Goal: Complete application form

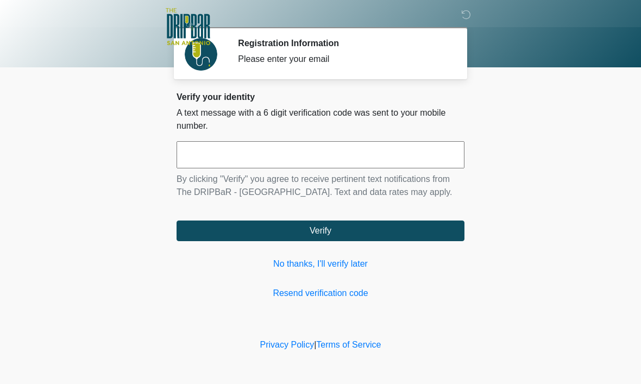
scroll to position [1, 0]
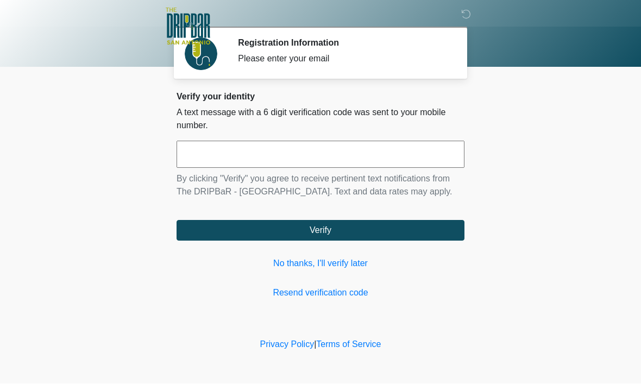
click at [287, 152] on input "text" at bounding box center [320, 154] width 288 height 27
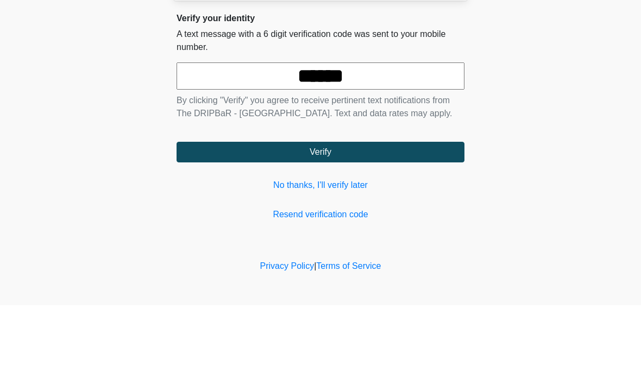
type input "******"
click at [320, 220] on button "Verify" at bounding box center [320, 230] width 288 height 21
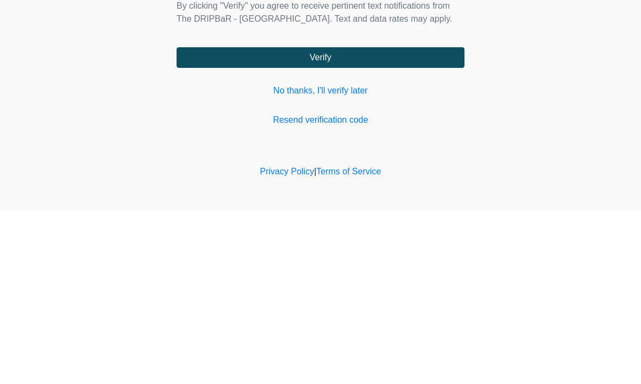
click at [343, 287] on link "Resend verification code" at bounding box center [320, 293] width 288 height 13
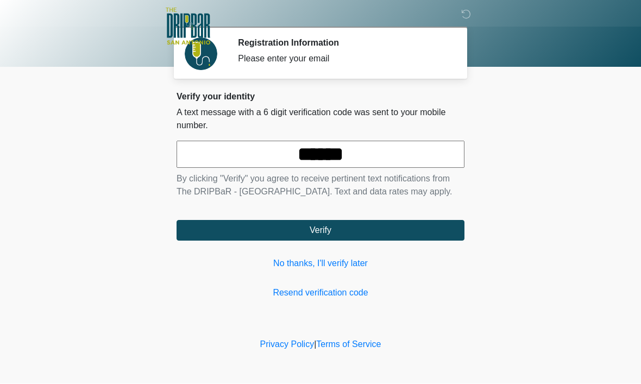
click at [308, 241] on button "Verify" at bounding box center [320, 230] width 288 height 21
click at [283, 270] on link "No thanks, I'll verify later" at bounding box center [320, 263] width 288 height 13
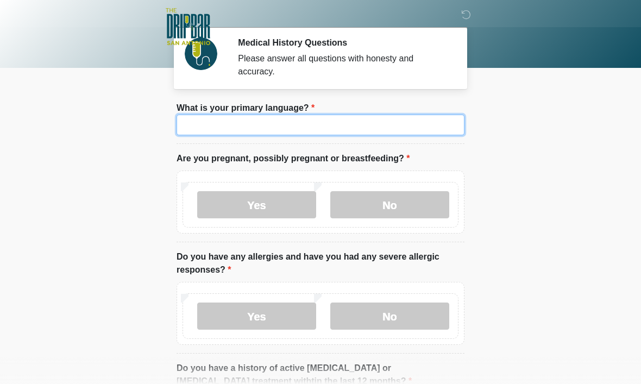
click at [301, 125] on input "What is your primary language?" at bounding box center [320, 125] width 288 height 21
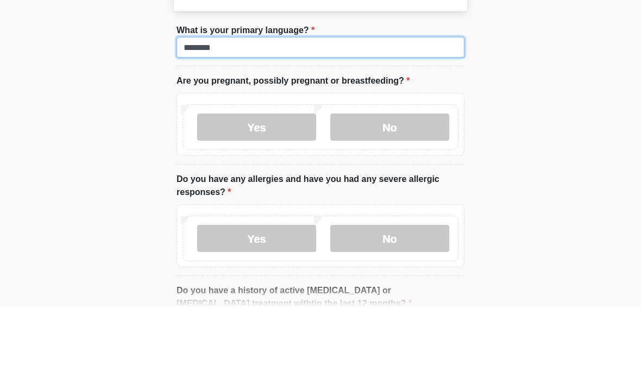
type input "*******"
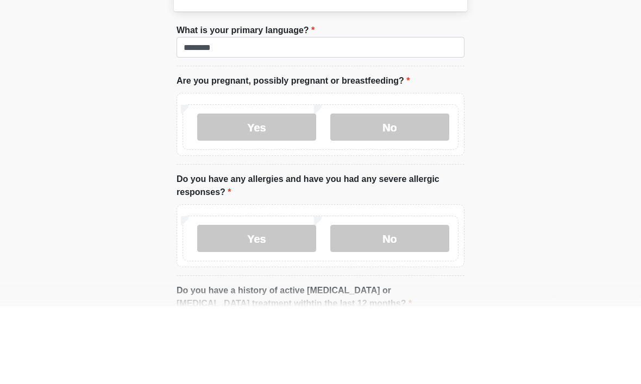
click at [407, 191] on label "No" at bounding box center [389, 204] width 119 height 27
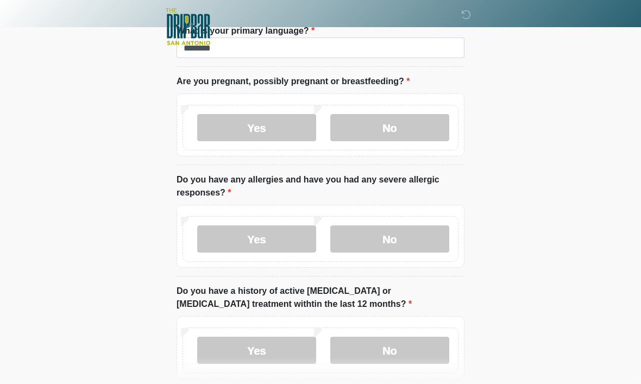
click at [407, 236] on label "No" at bounding box center [389, 238] width 119 height 27
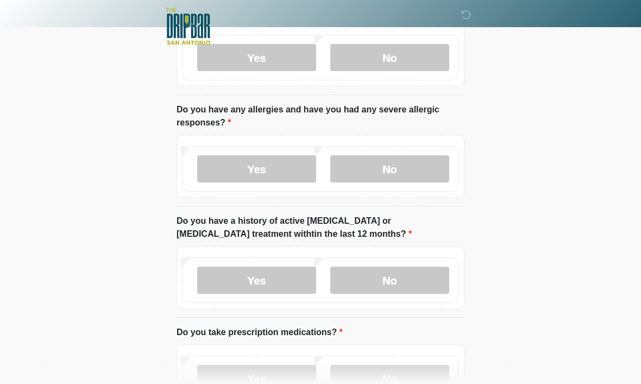
scroll to position [165, 0]
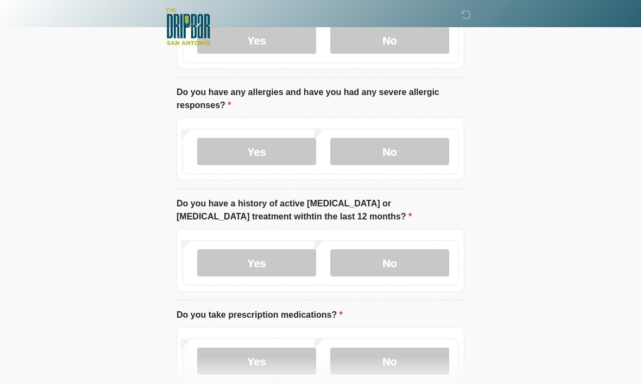
click at [411, 261] on label "No" at bounding box center [389, 262] width 119 height 27
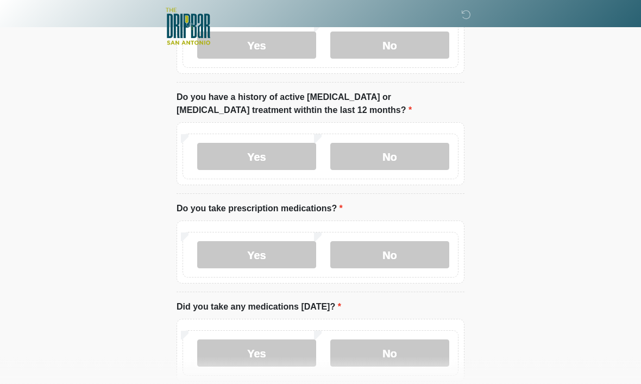
scroll to position [269, 0]
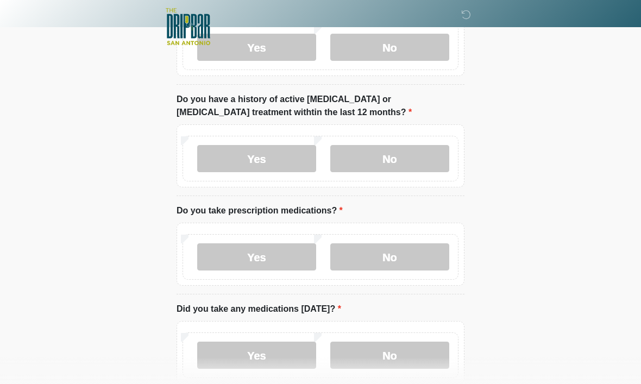
click at [276, 259] on label "Yes" at bounding box center [256, 256] width 119 height 27
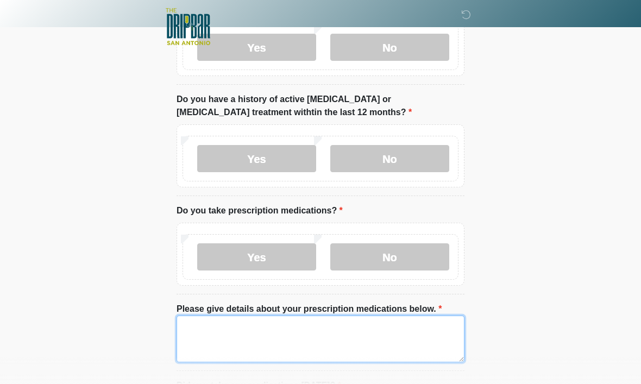
click at [304, 345] on textarea "Please give details about your prescription medications below." at bounding box center [320, 338] width 288 height 47
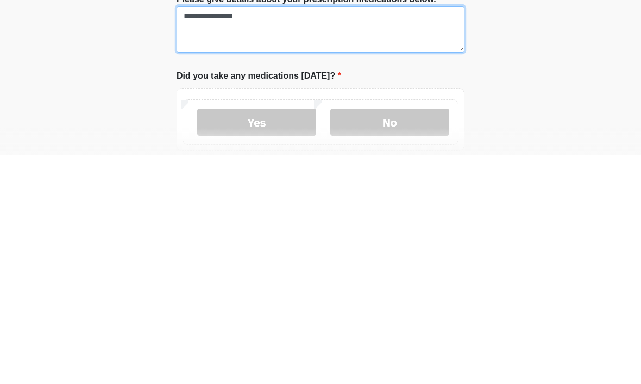
scroll to position [359, 0]
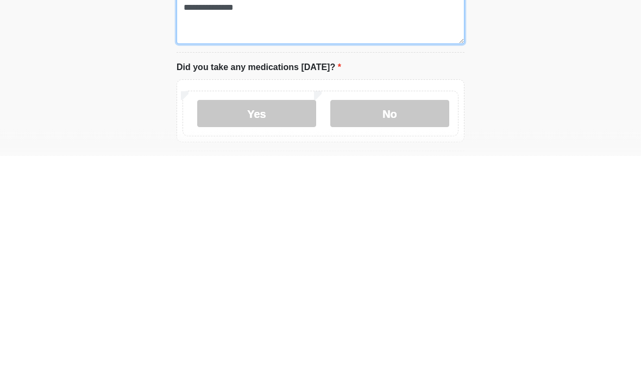
type textarea "**********"
click at [263, 328] on label "Yes" at bounding box center [256, 341] width 119 height 27
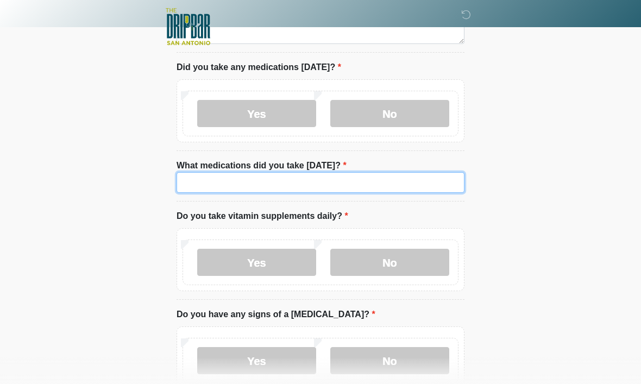
click at [272, 181] on input "What medications did you take [DATE]?" at bounding box center [320, 182] width 288 height 21
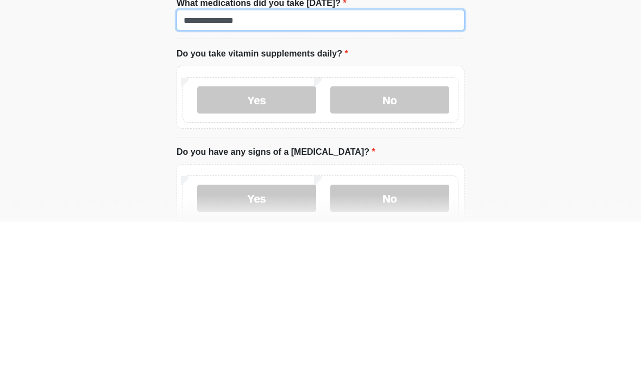
type input "**********"
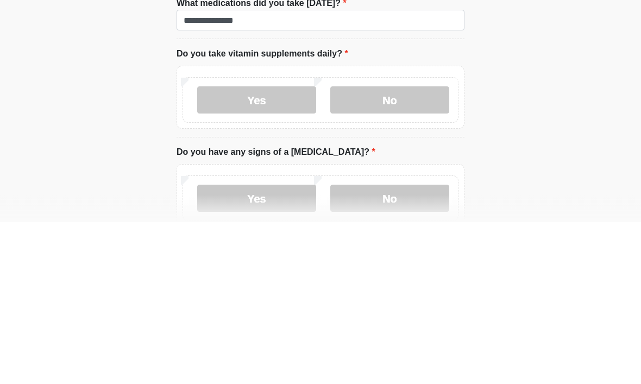
click at [403, 249] on label "No" at bounding box center [389, 262] width 119 height 27
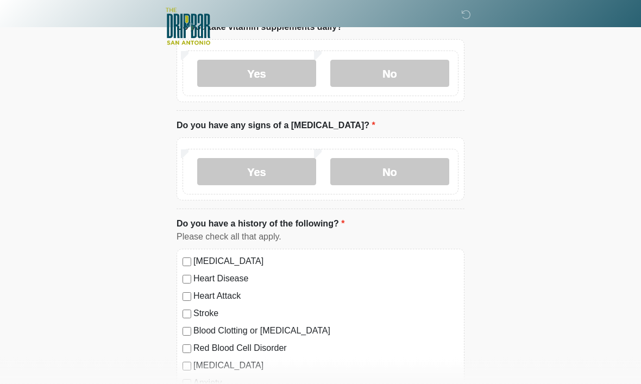
scroll to position [777, 0]
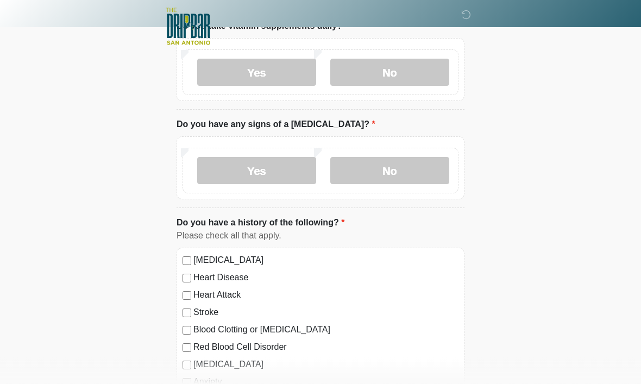
click at [273, 67] on label "Yes" at bounding box center [256, 72] width 119 height 27
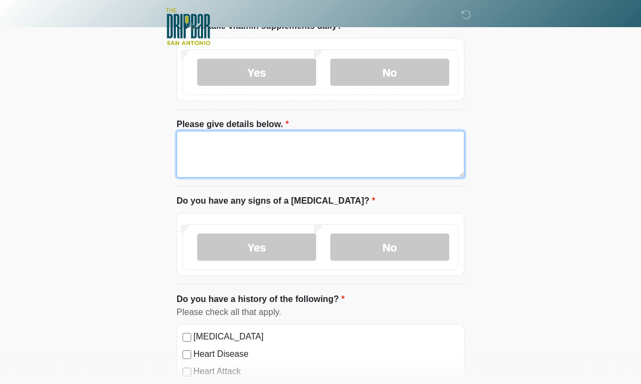
click at [287, 147] on textarea "Please give details below." at bounding box center [320, 154] width 288 height 47
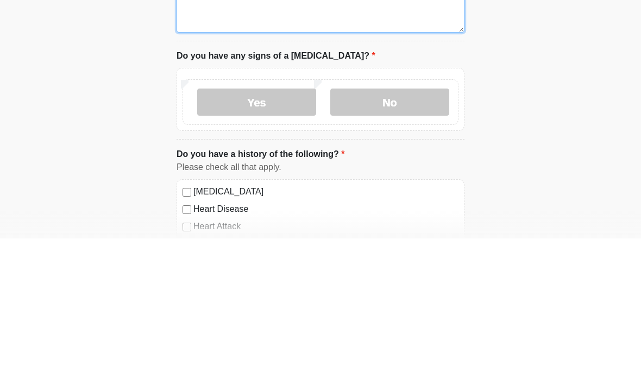
type textarea "*****"
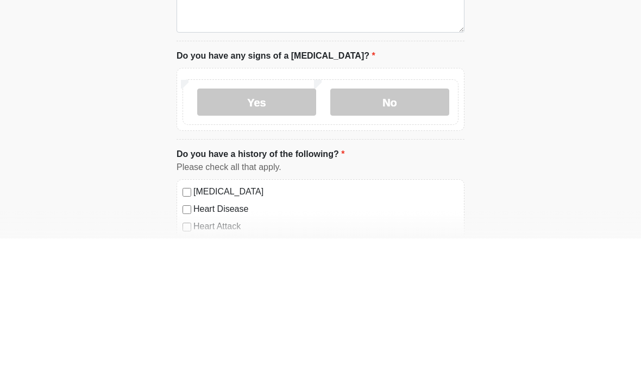
click at [404, 234] on label "No" at bounding box center [389, 247] width 119 height 27
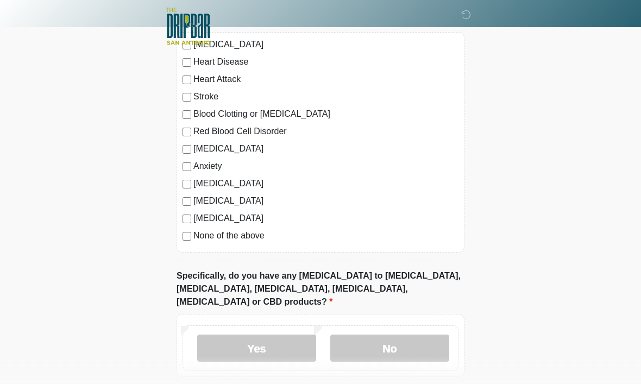
scroll to position [1106, 0]
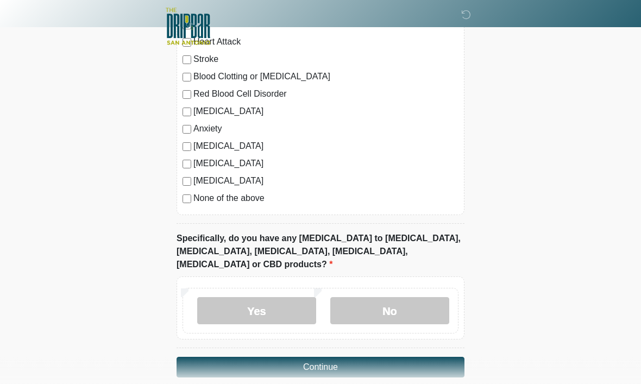
click at [407, 298] on label "No" at bounding box center [389, 310] width 119 height 27
click at [382, 357] on button "Continue" at bounding box center [320, 367] width 288 height 21
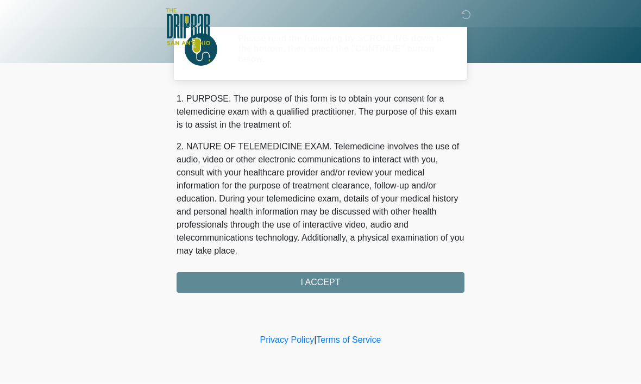
scroll to position [0, 0]
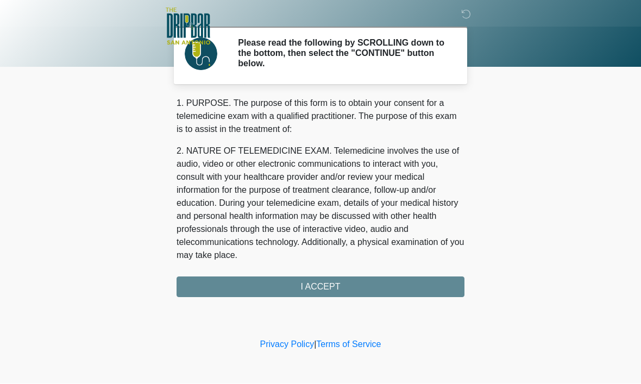
click at [326, 285] on div "1. PURPOSE. The purpose of this form is to obtain your consent for a telemedici…" at bounding box center [320, 197] width 288 height 200
click at [331, 290] on div "1. PURPOSE. The purpose of this form is to obtain your consent for a telemedici…" at bounding box center [320, 197] width 288 height 200
click at [327, 293] on div "1. PURPOSE. The purpose of this form is to obtain your consent for a telemedici…" at bounding box center [320, 197] width 288 height 200
click at [324, 286] on div "1. PURPOSE. The purpose of this form is to obtain your consent for a telemedici…" at bounding box center [320, 197] width 288 height 200
click at [323, 286] on div "1. PURPOSE. The purpose of this form is to obtain your consent for a telemedici…" at bounding box center [320, 197] width 288 height 200
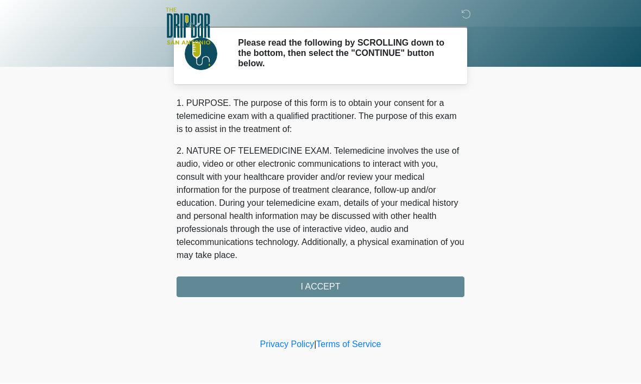
click at [323, 285] on div "1. PURPOSE. The purpose of this form is to obtain your consent for a telemedici…" at bounding box center [320, 197] width 288 height 200
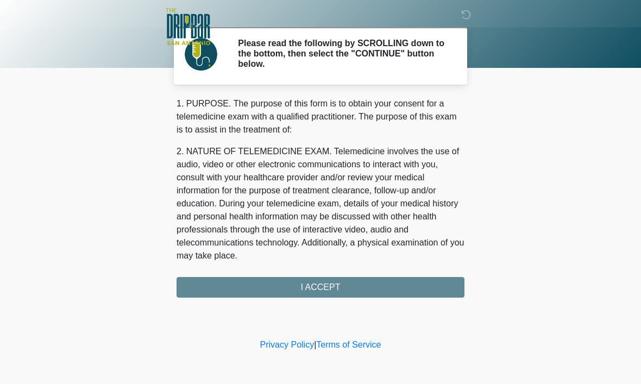
click at [325, 284] on div "1. PURPOSE. The purpose of this form is to obtain your consent for a telemedici…" at bounding box center [320, 197] width 288 height 200
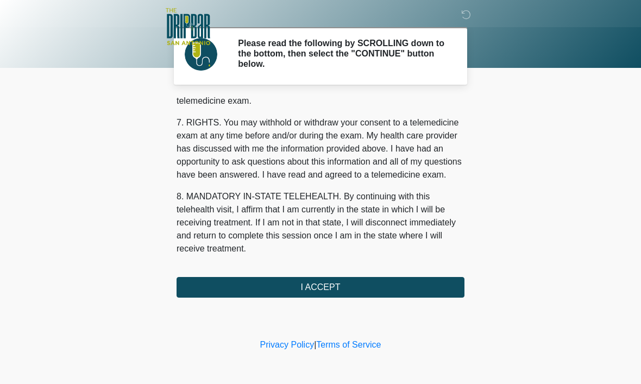
click at [331, 289] on button "I ACCEPT" at bounding box center [320, 287] width 288 height 21
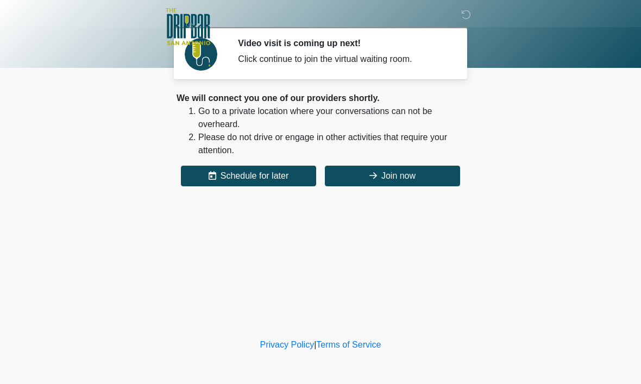
click at [390, 178] on button "Join now" at bounding box center [392, 176] width 135 height 21
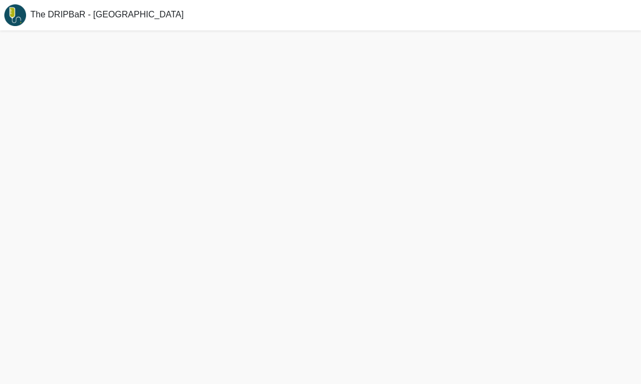
scroll to position [3, 0]
